Goal: Find specific page/section: Find specific page/section

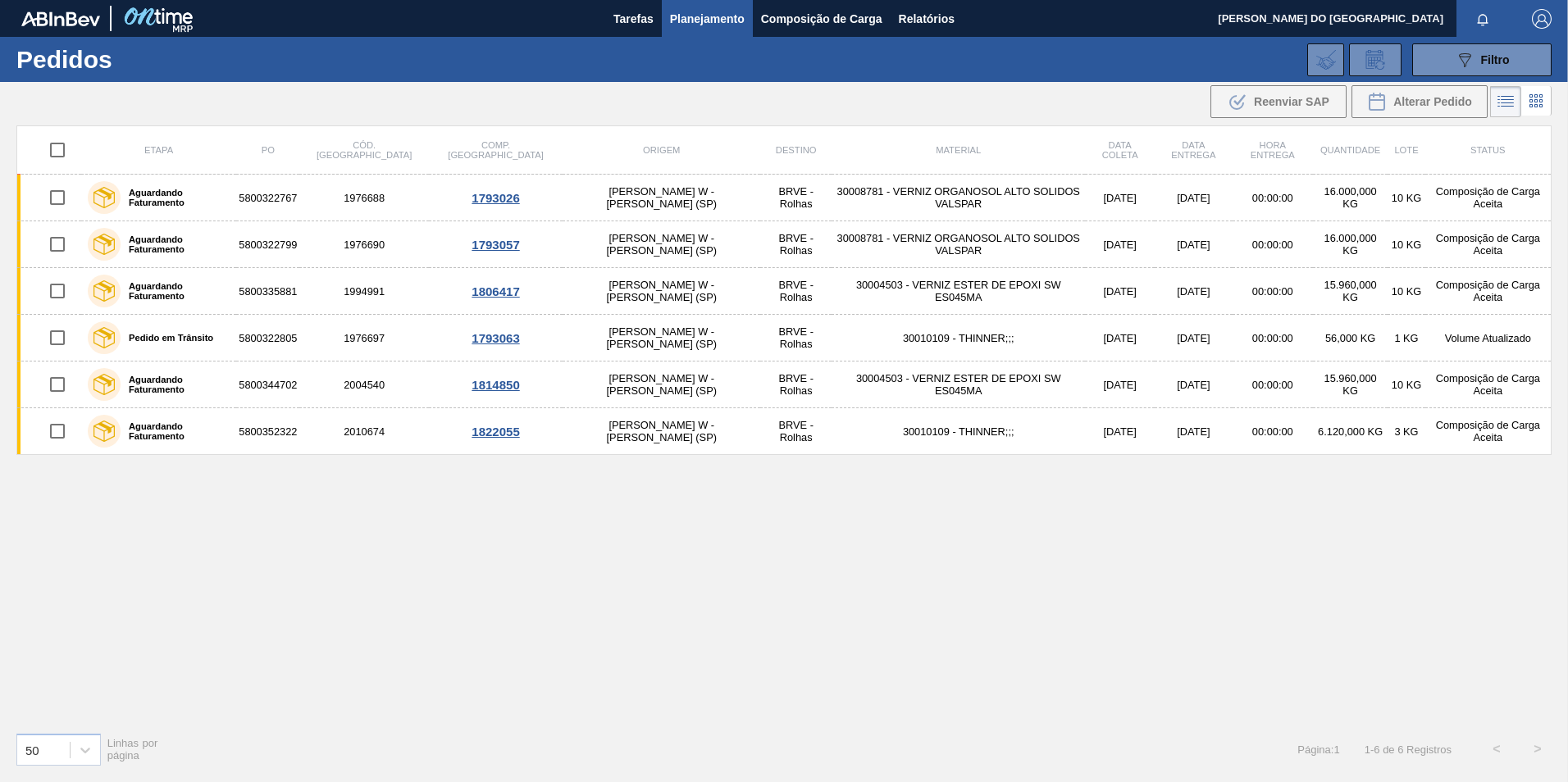
click at [711, 21] on span "Planejamento" at bounding box center [707, 19] width 74 height 20
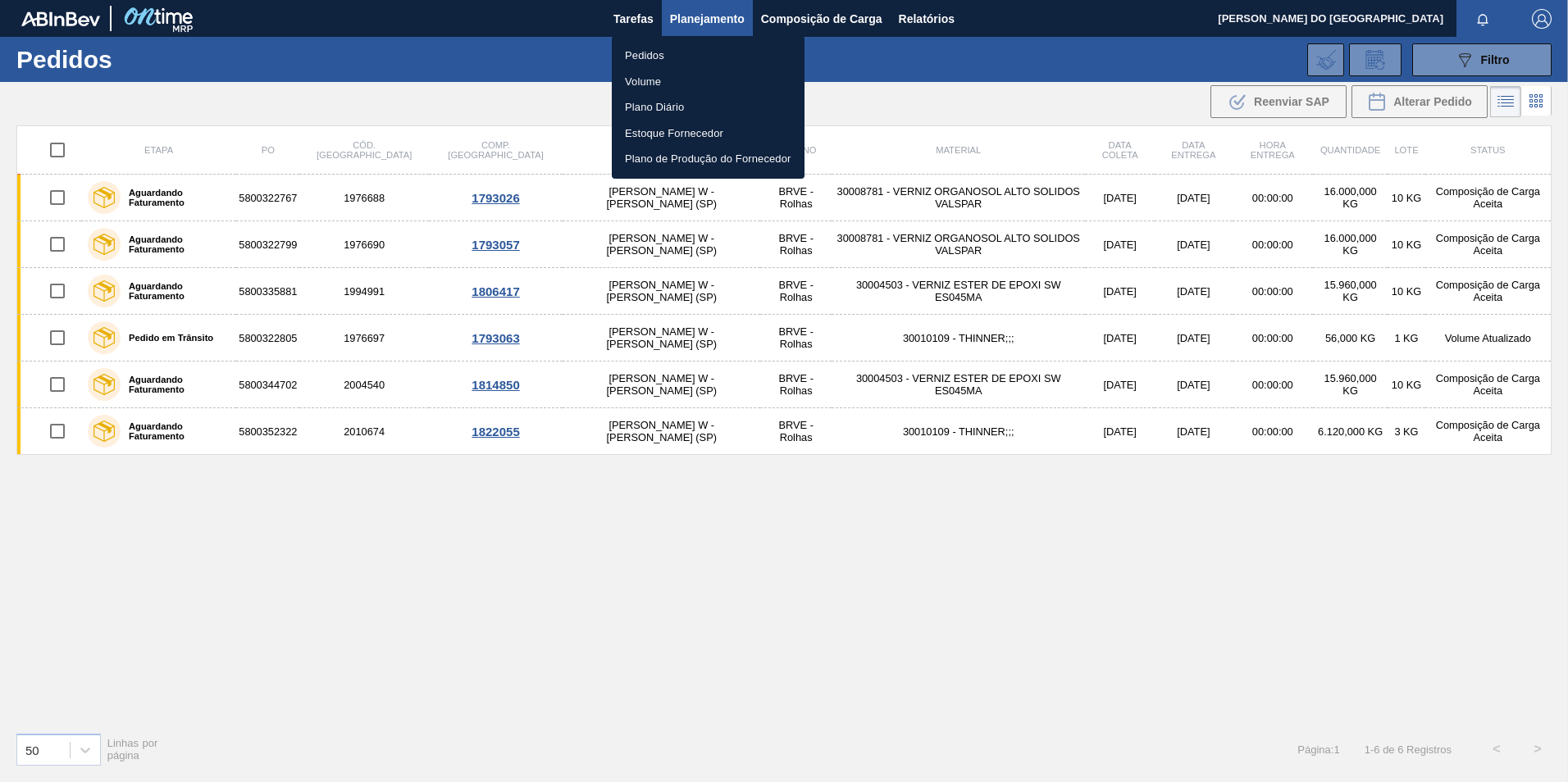
click at [677, 54] on li "Pedidos" at bounding box center [708, 56] width 192 height 26
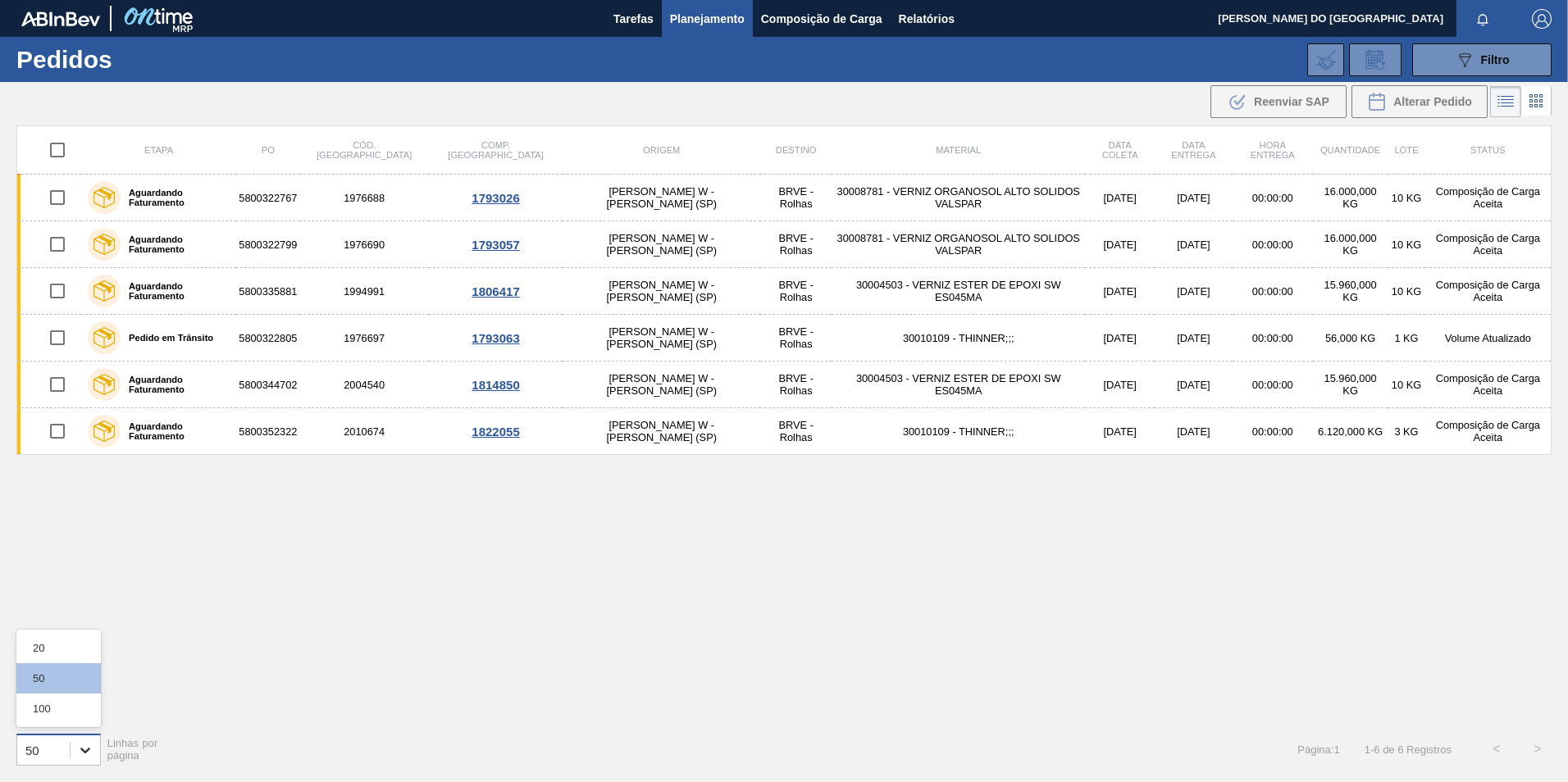
click at [87, 752] on icon at bounding box center [85, 750] width 17 height 17
click at [56, 709] on div "100" at bounding box center [59, 709] width 84 height 31
click at [814, 12] on span "Composição de Carga" at bounding box center [821, 19] width 121 height 20
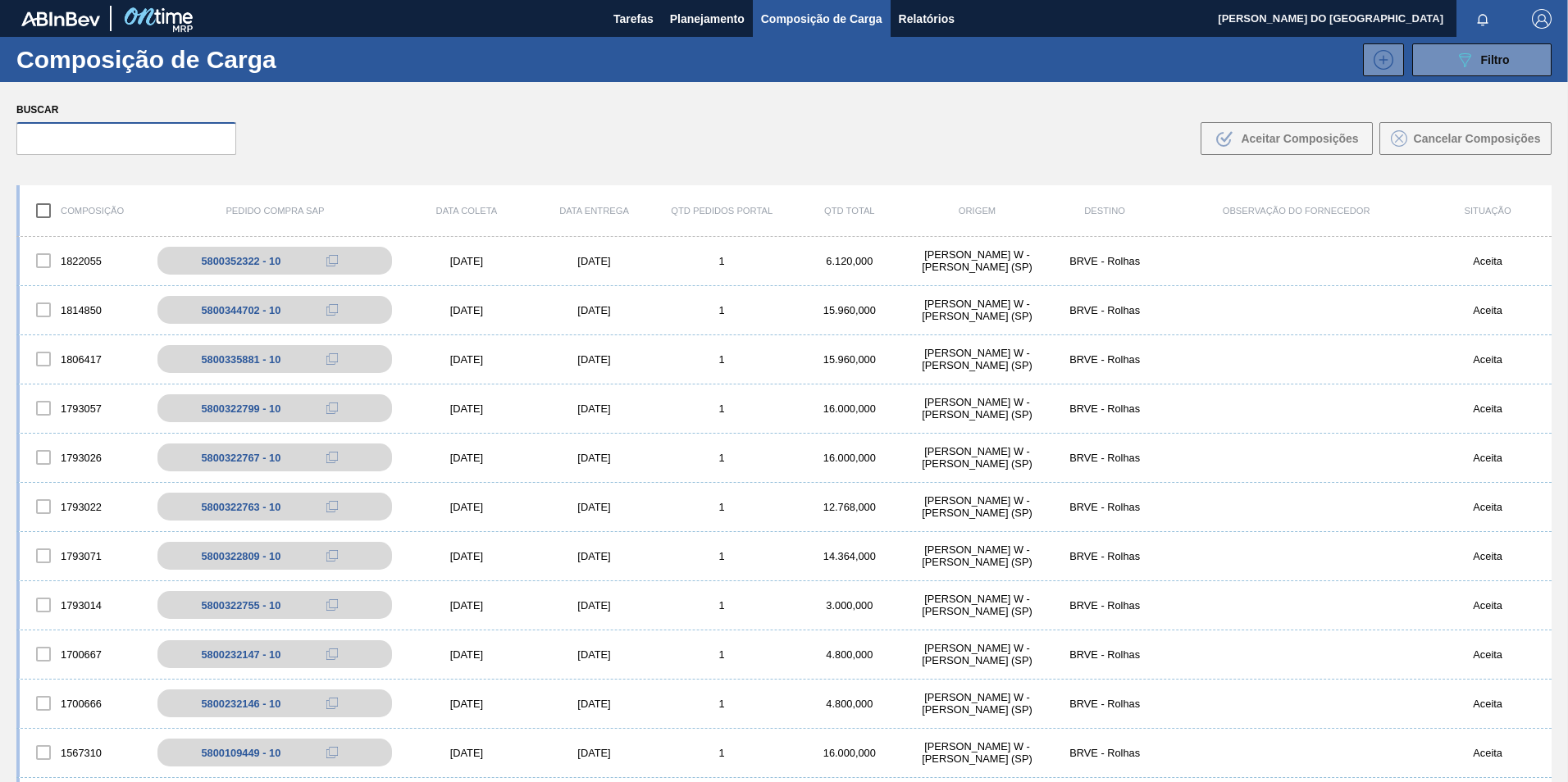
click at [72, 143] on input "text" at bounding box center [126, 139] width 220 height 33
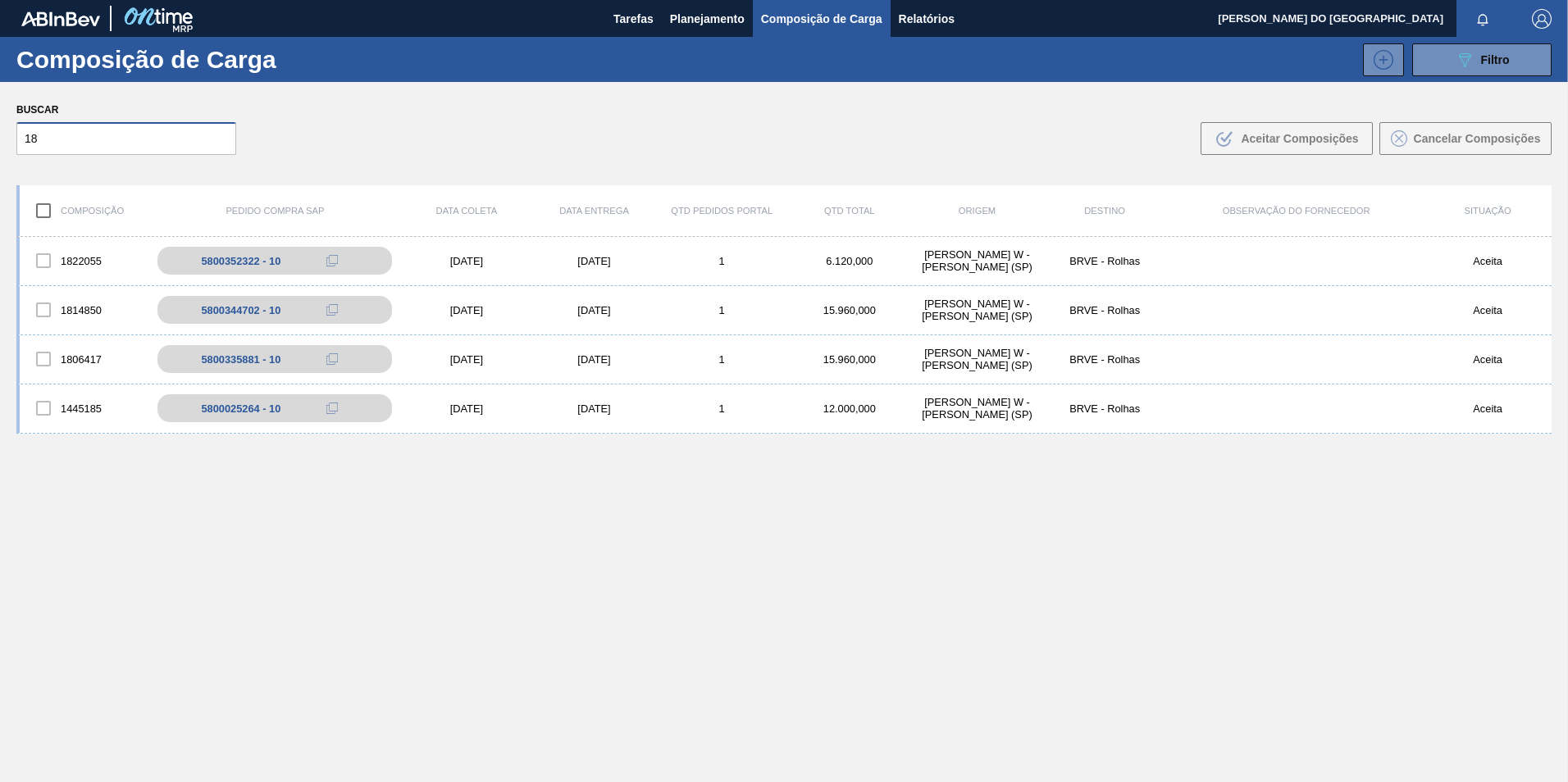
type input "1"
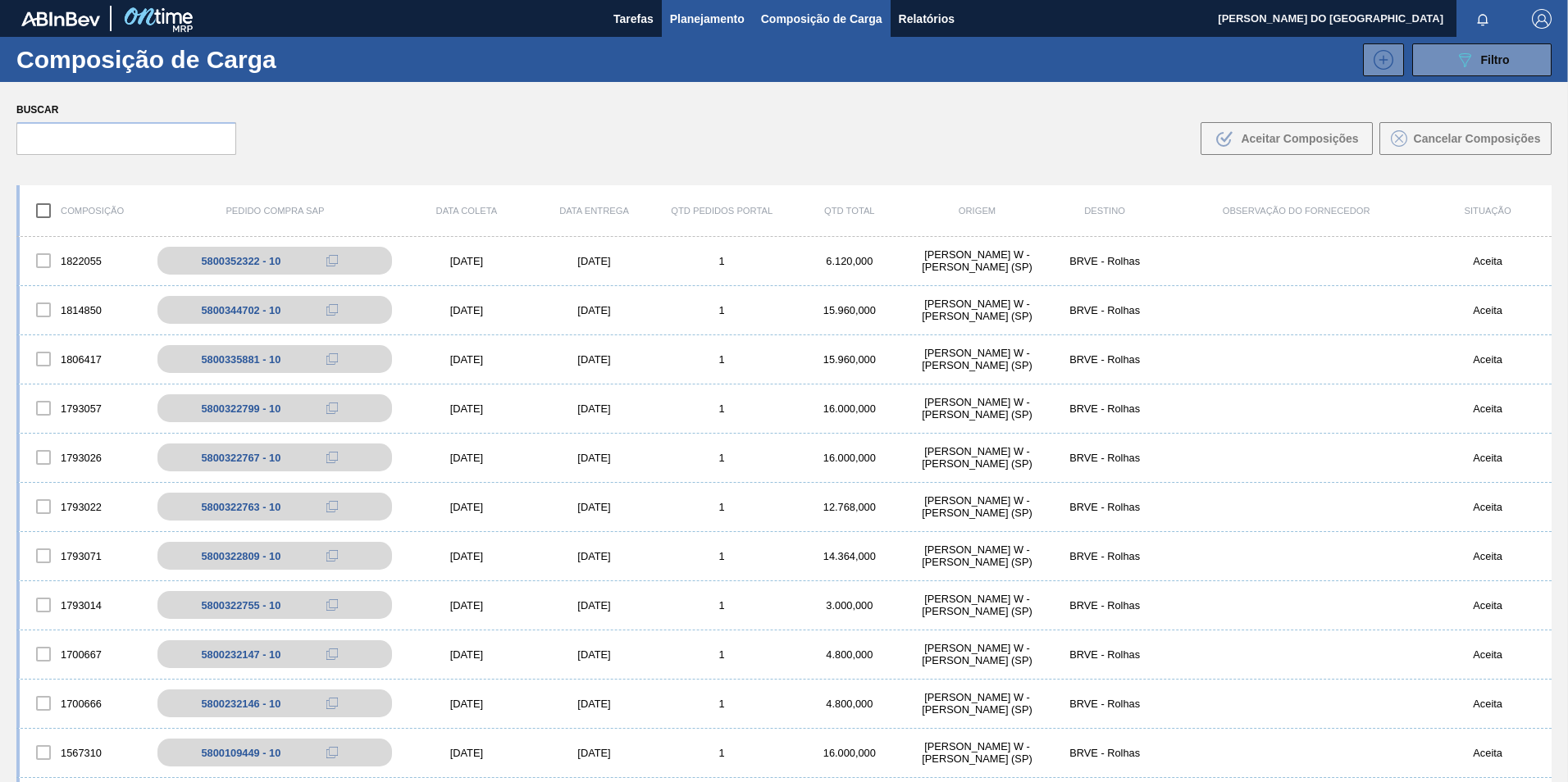
click at [703, 15] on span "Planejamento" at bounding box center [707, 19] width 74 height 20
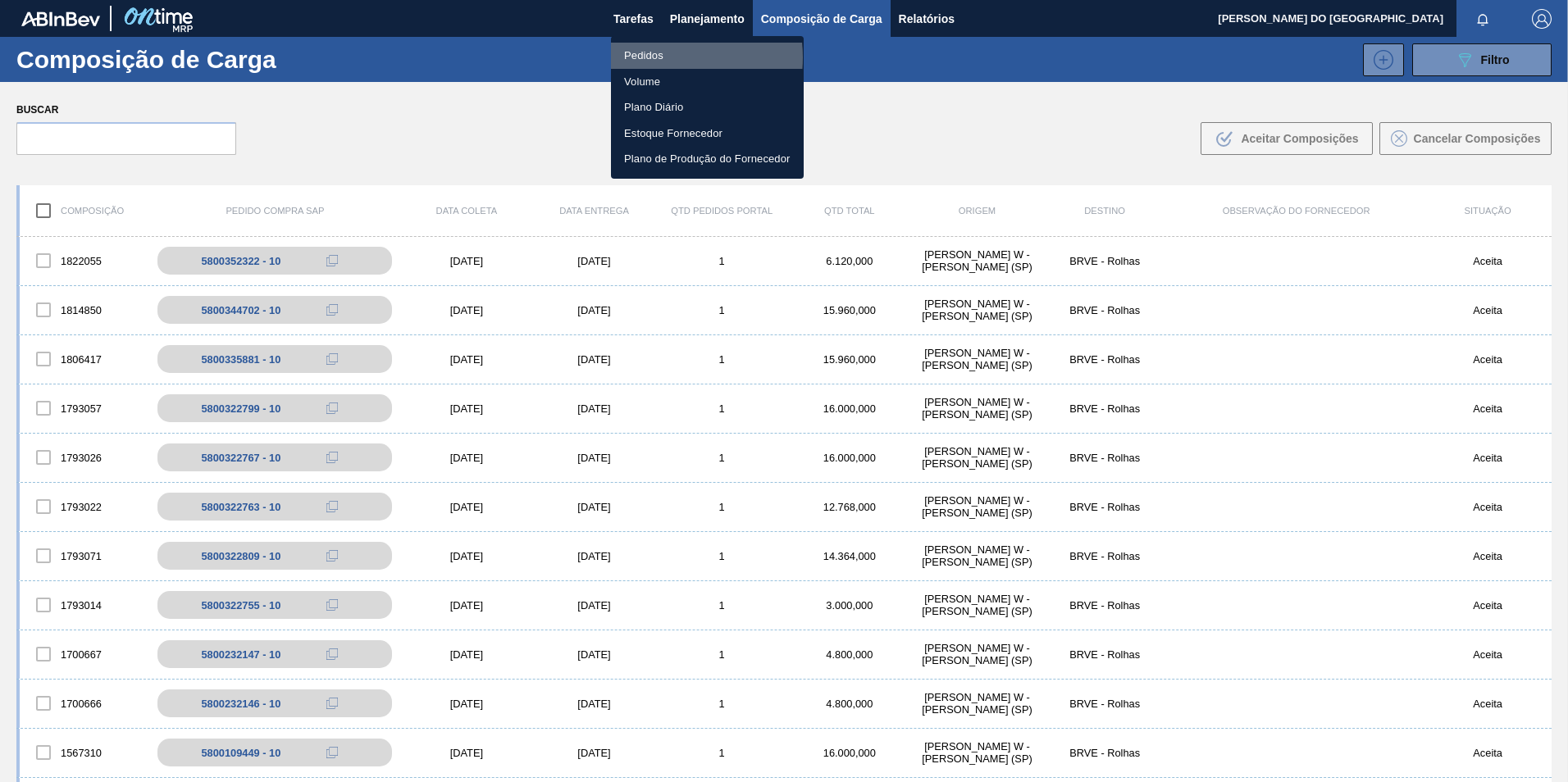
click at [656, 57] on li "Pedidos" at bounding box center [707, 56] width 192 height 26
